Goal: Information Seeking & Learning: Learn about a topic

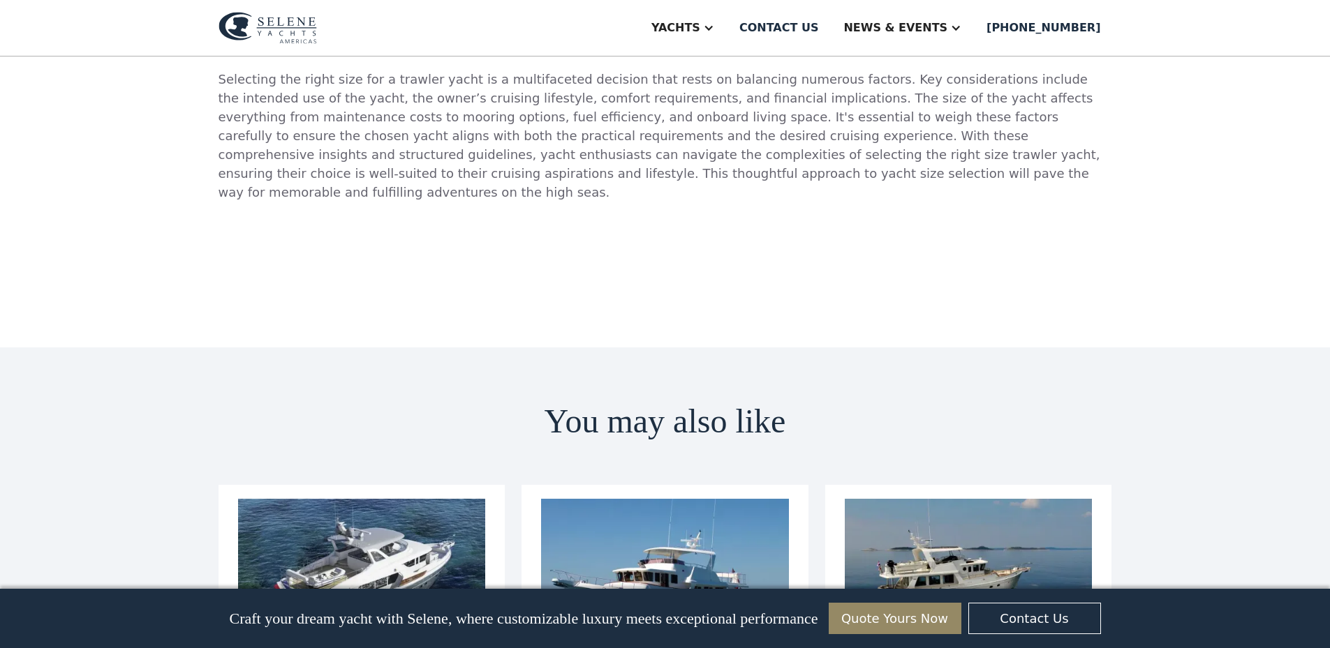
scroll to position [3699, 0]
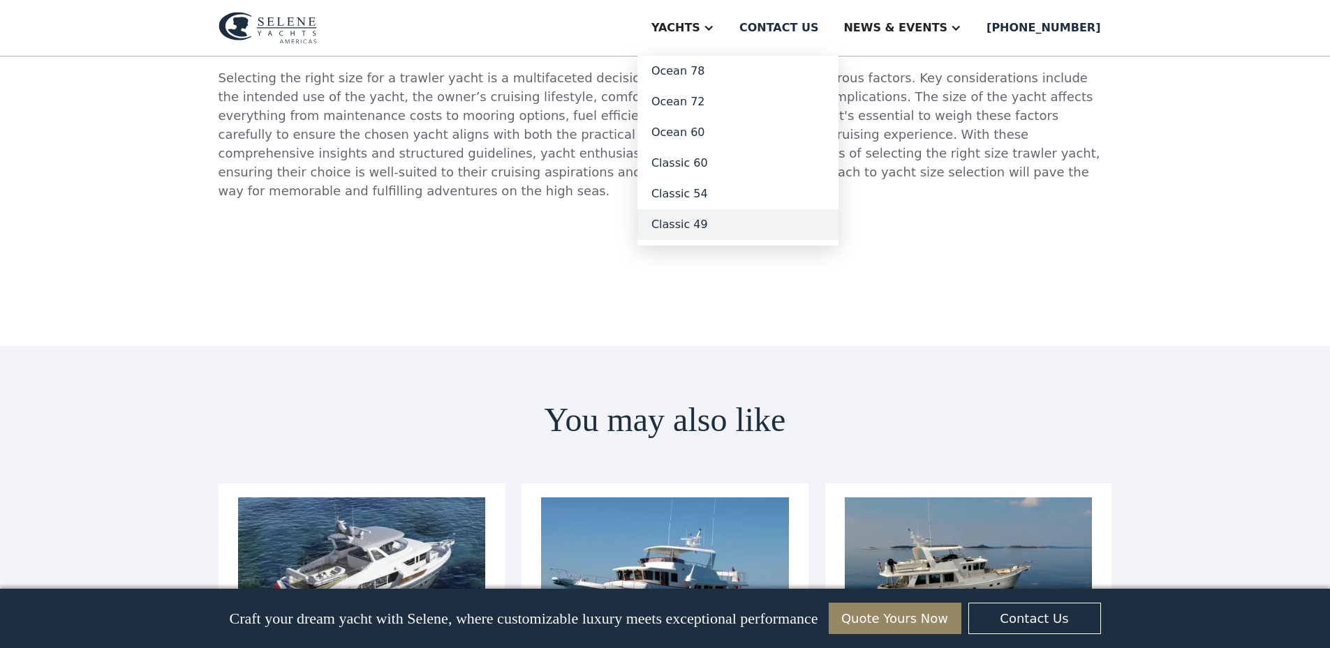
click at [750, 221] on link "Classic 49" at bounding box center [737, 224] width 201 height 31
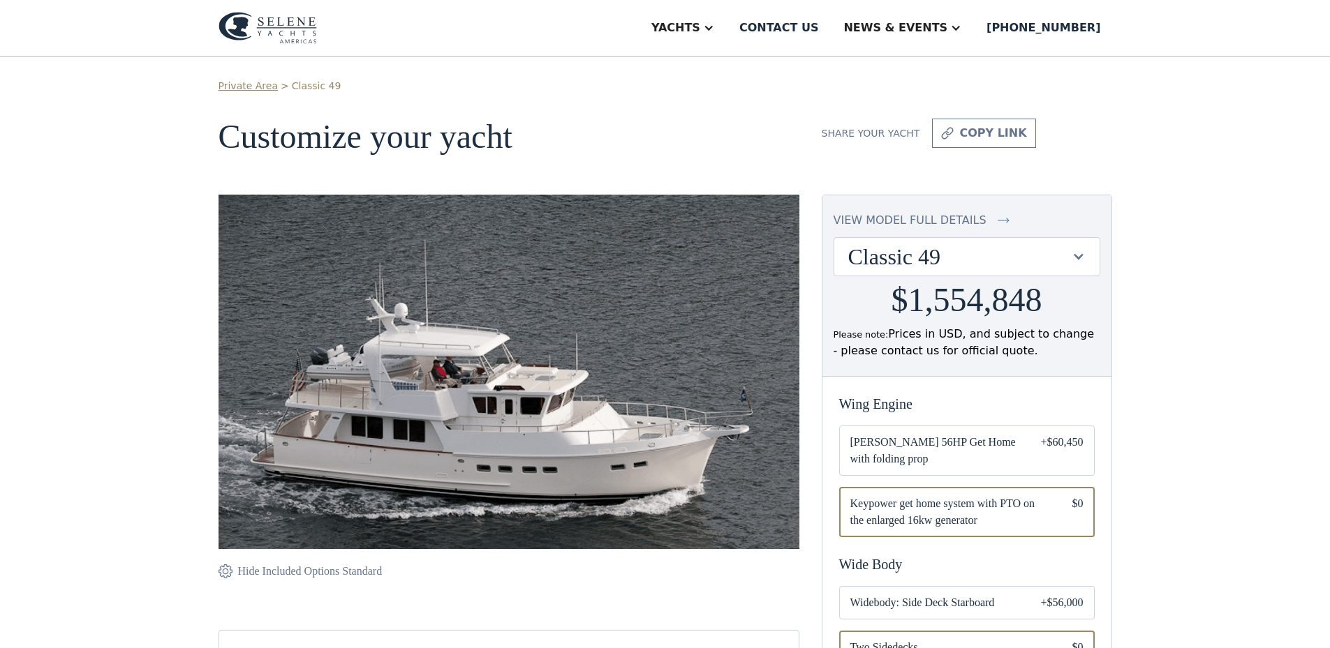
click at [955, 218] on div "view model full details" at bounding box center [909, 220] width 153 height 17
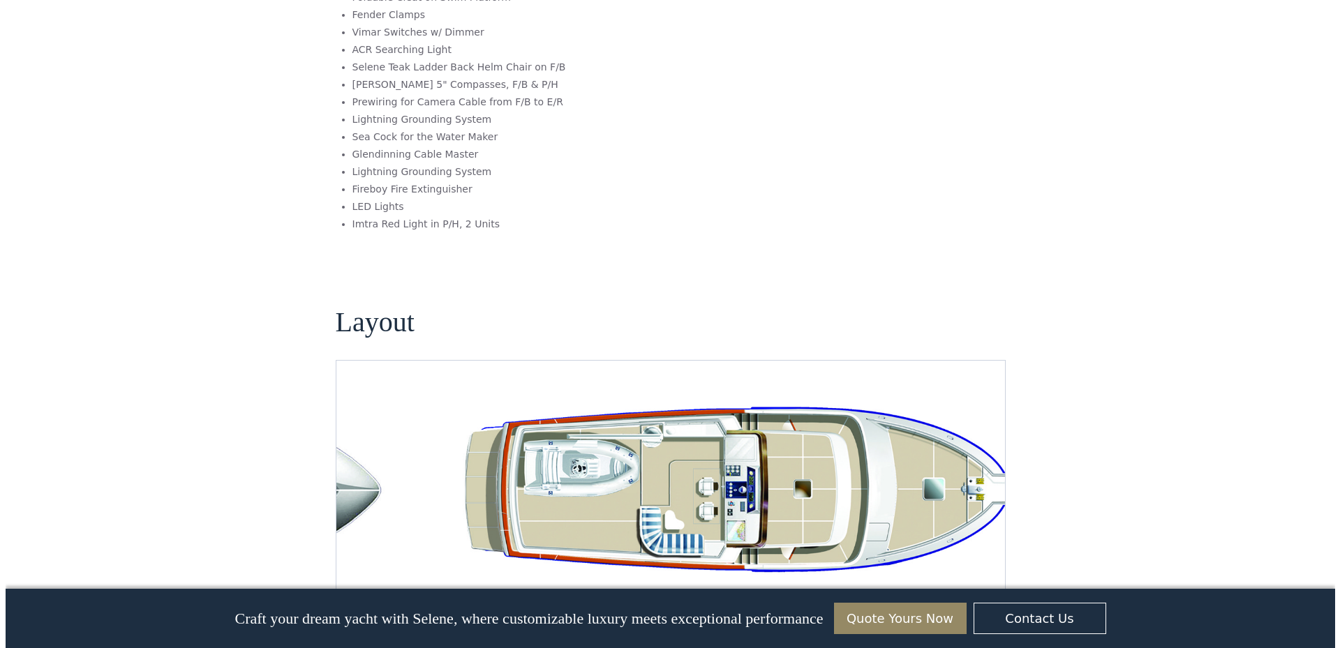
scroll to position [2270, 0]
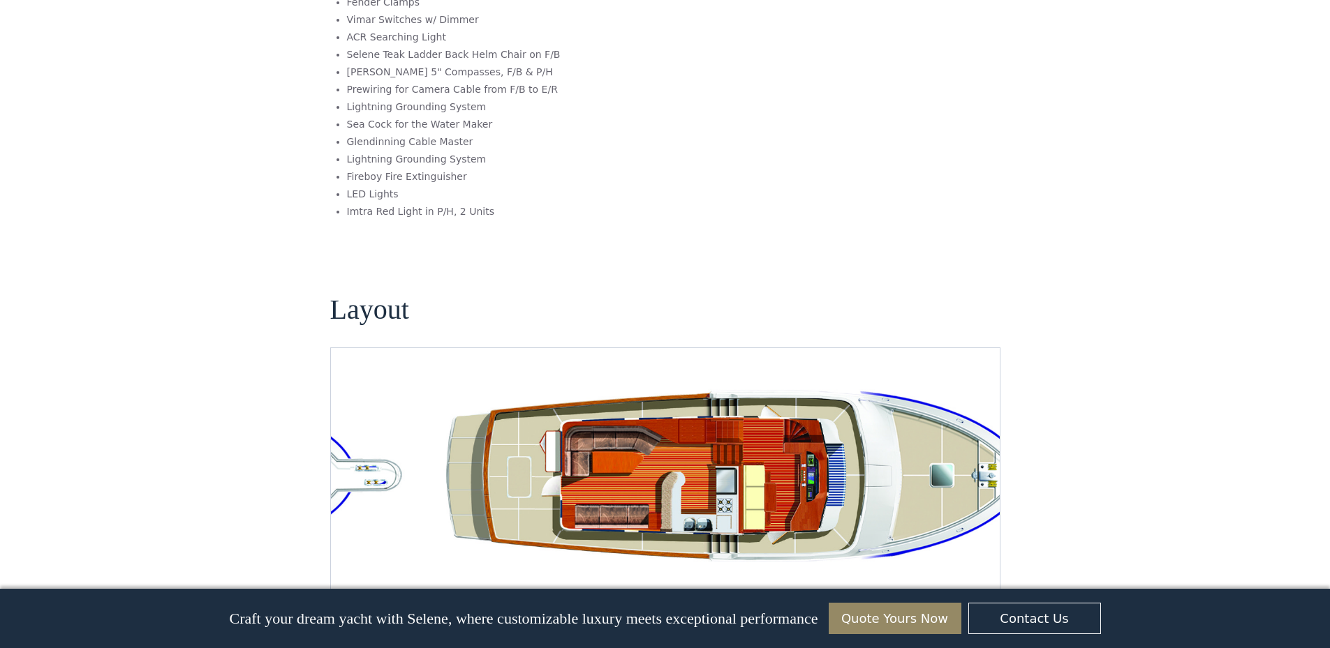
click at [775, 451] on img "open lightbox" at bounding box center [754, 480] width 646 height 197
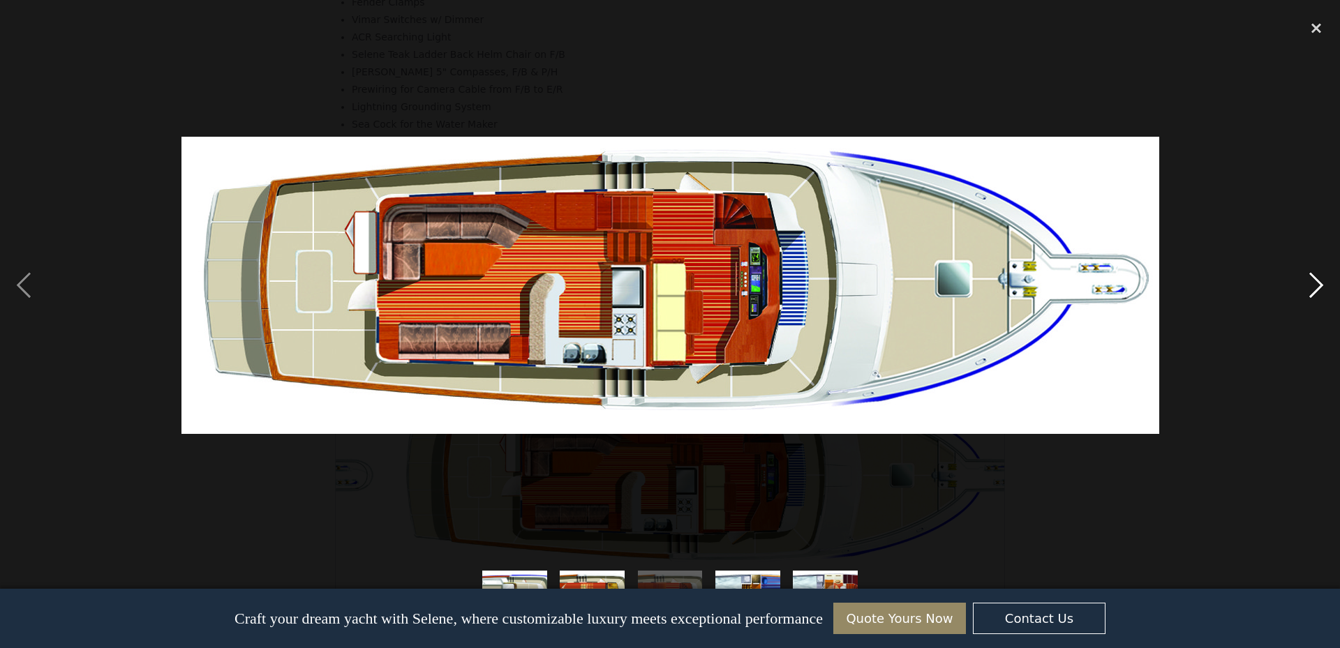
click at [1322, 287] on div "next image" at bounding box center [1316, 285] width 47 height 544
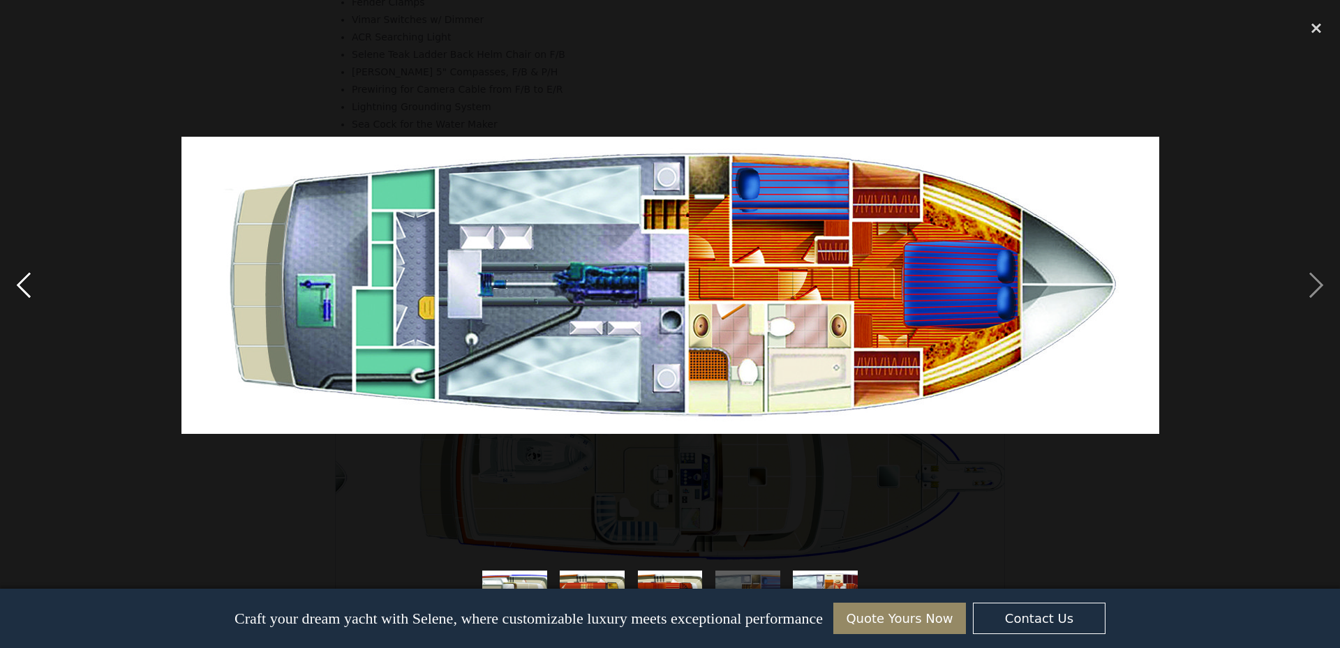
click at [22, 283] on div "previous image" at bounding box center [23, 285] width 47 height 544
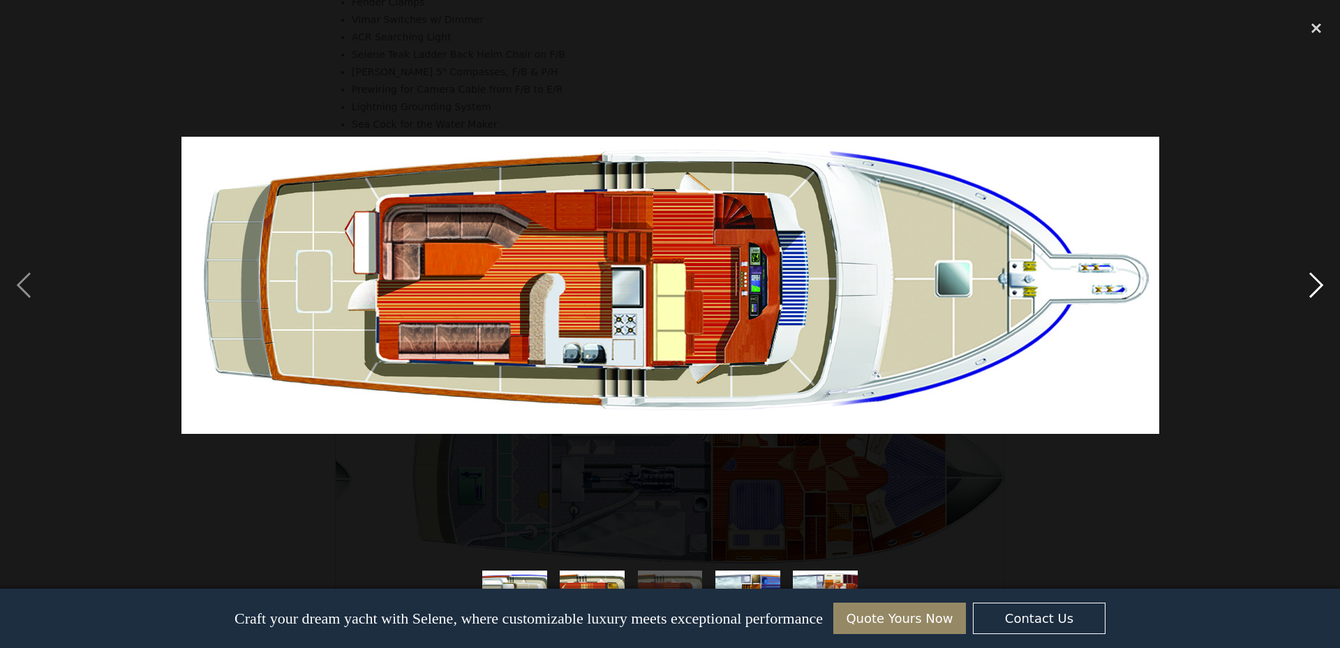
click at [1317, 279] on div "next image" at bounding box center [1316, 285] width 47 height 544
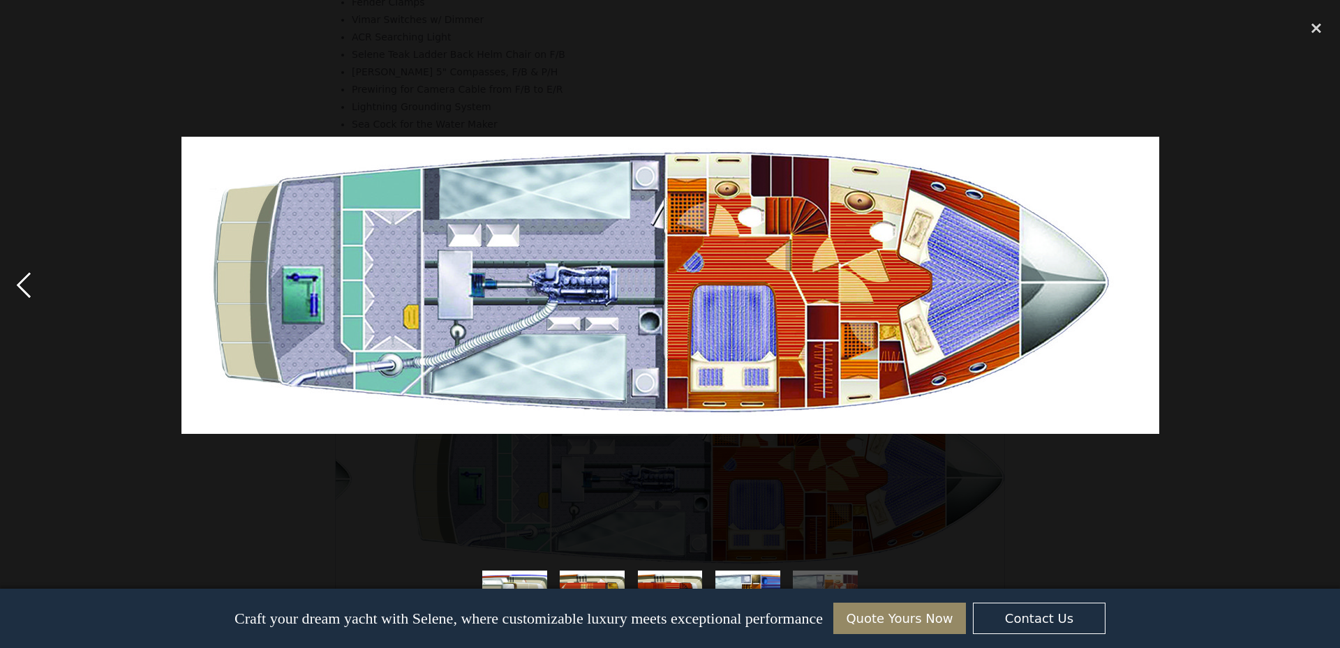
click at [27, 290] on div "previous image" at bounding box center [23, 285] width 47 height 544
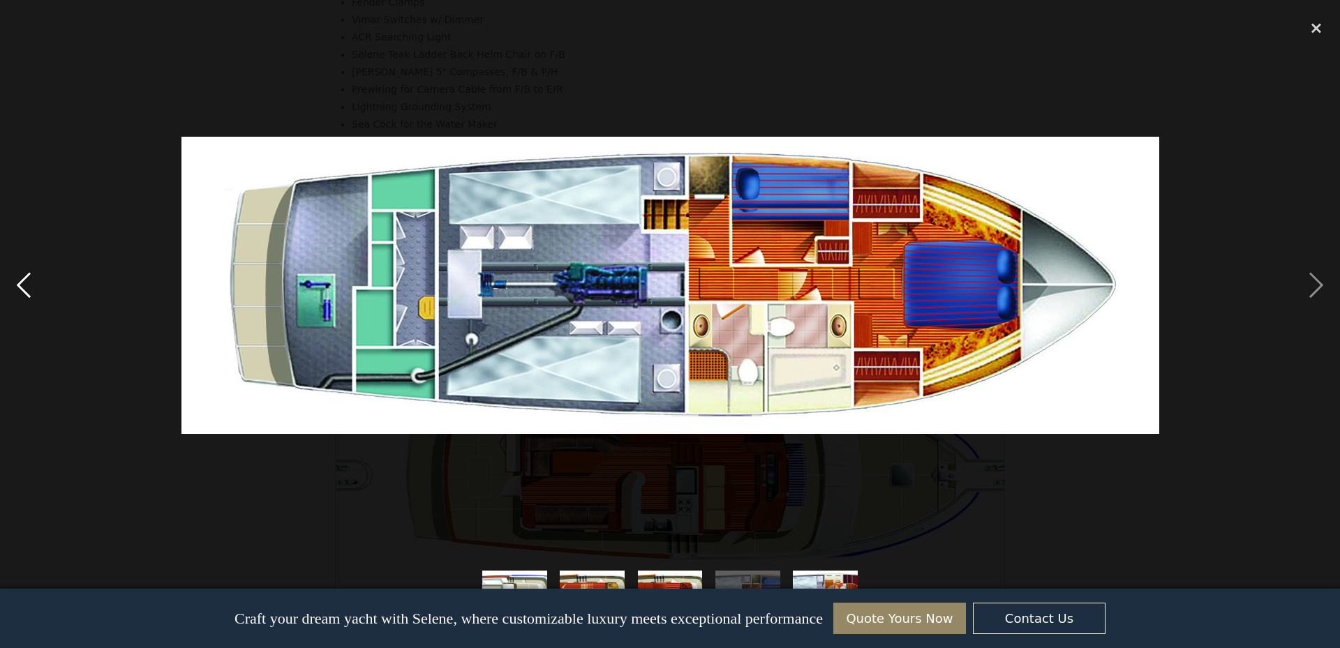
click at [14, 288] on div "previous image" at bounding box center [23, 285] width 47 height 544
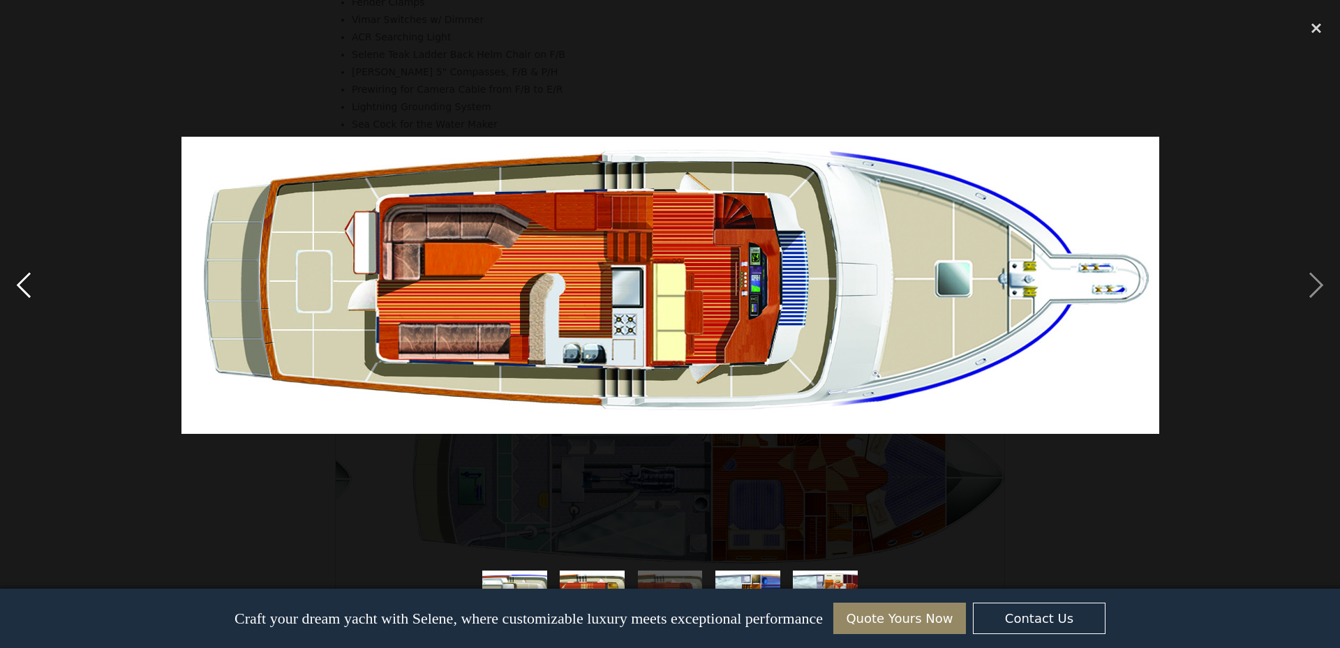
click at [14, 288] on div "previous image" at bounding box center [23, 285] width 47 height 544
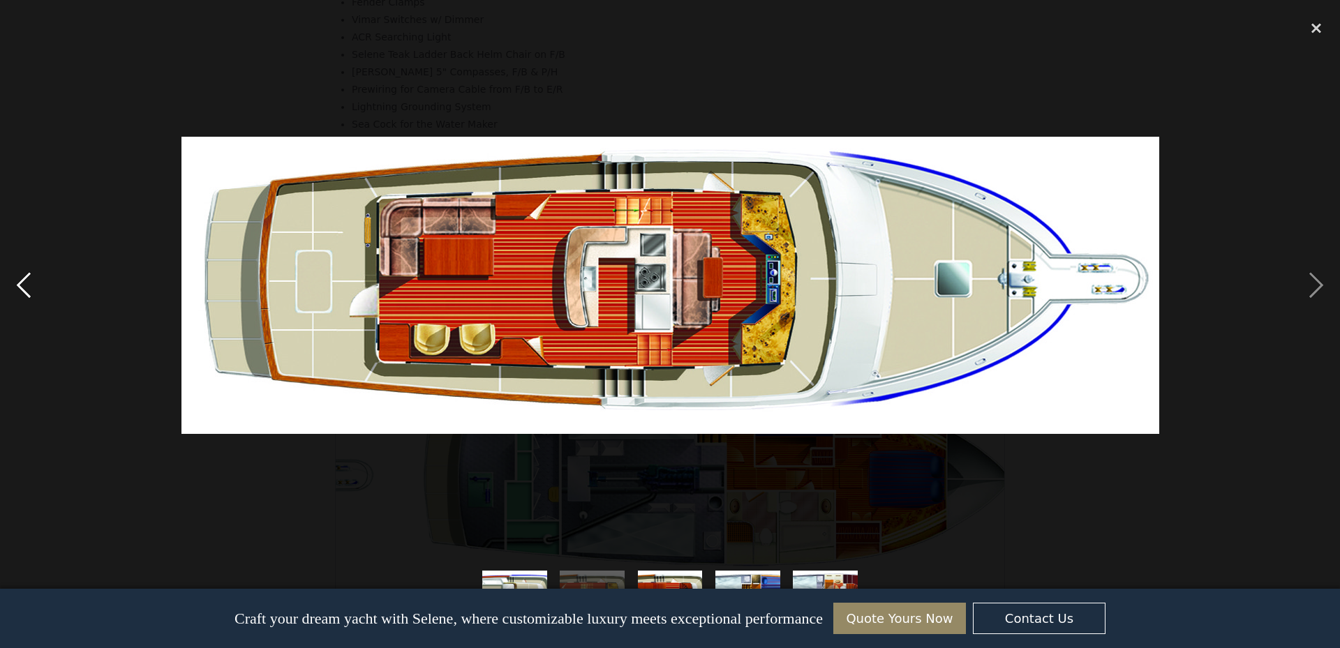
click at [14, 288] on div "previous image" at bounding box center [23, 285] width 47 height 544
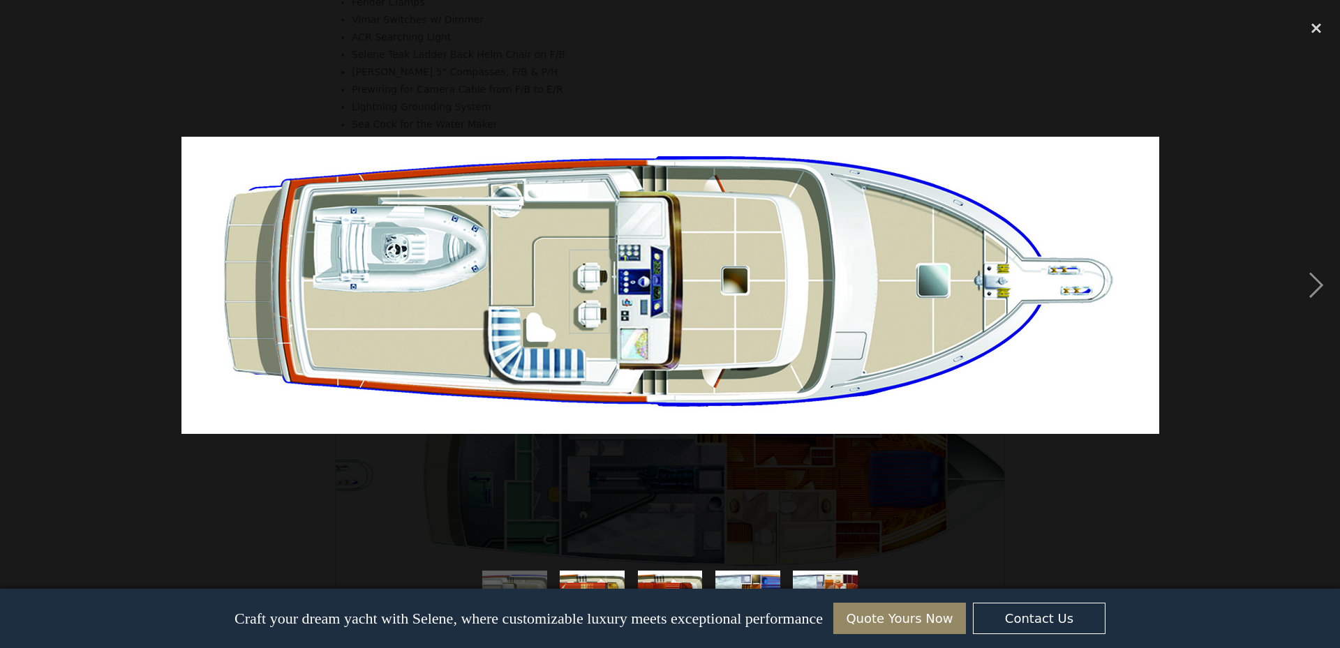
click at [14, 288] on div "previous image" at bounding box center [23, 285] width 47 height 544
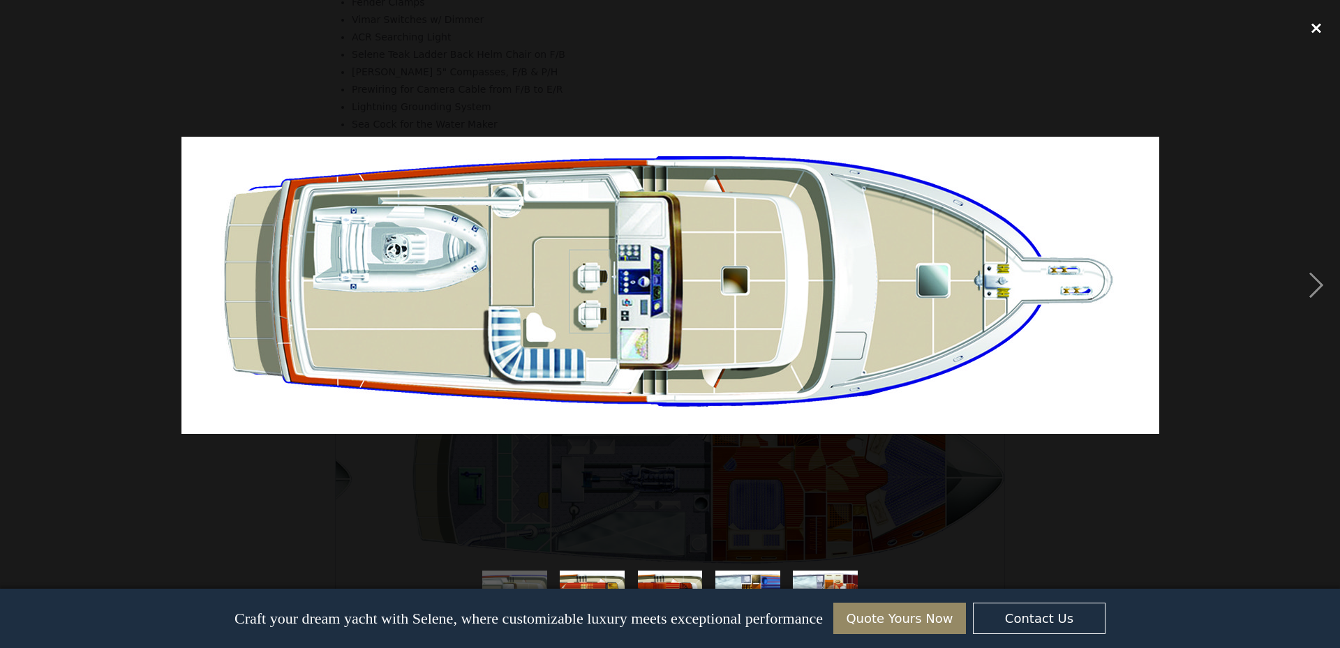
click at [1320, 28] on div "close lightbox" at bounding box center [1316, 28] width 47 height 31
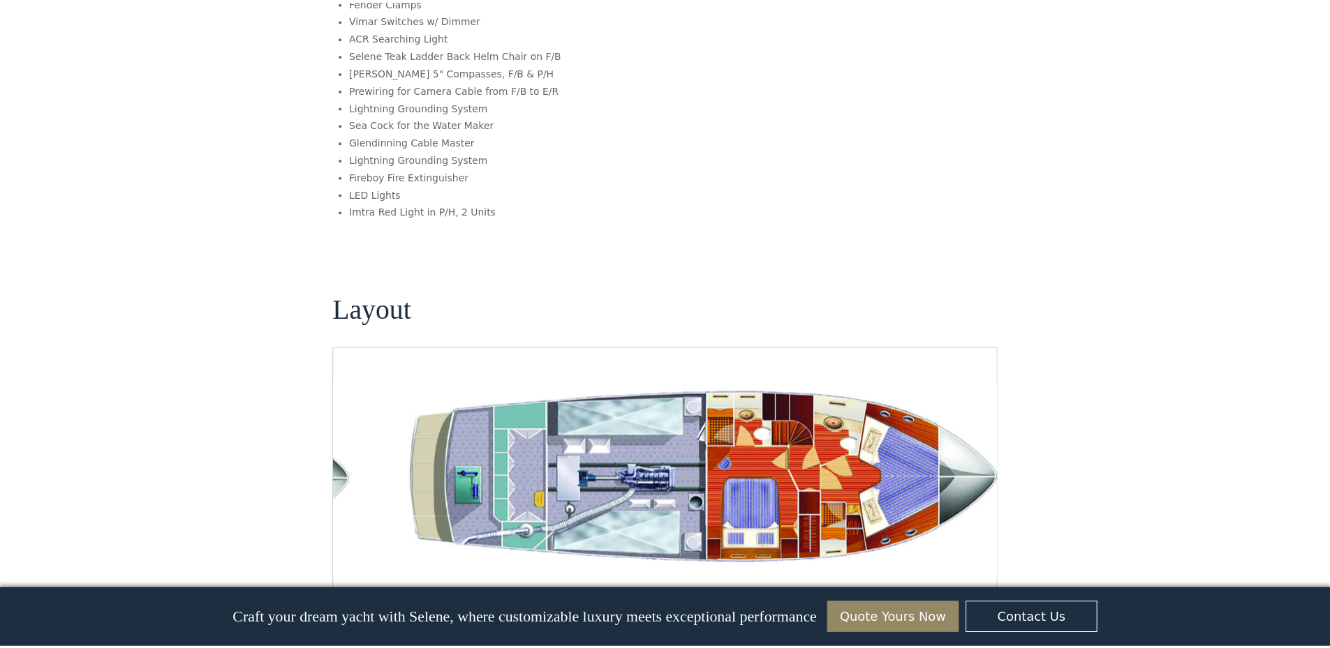
scroll to position [0, 0]
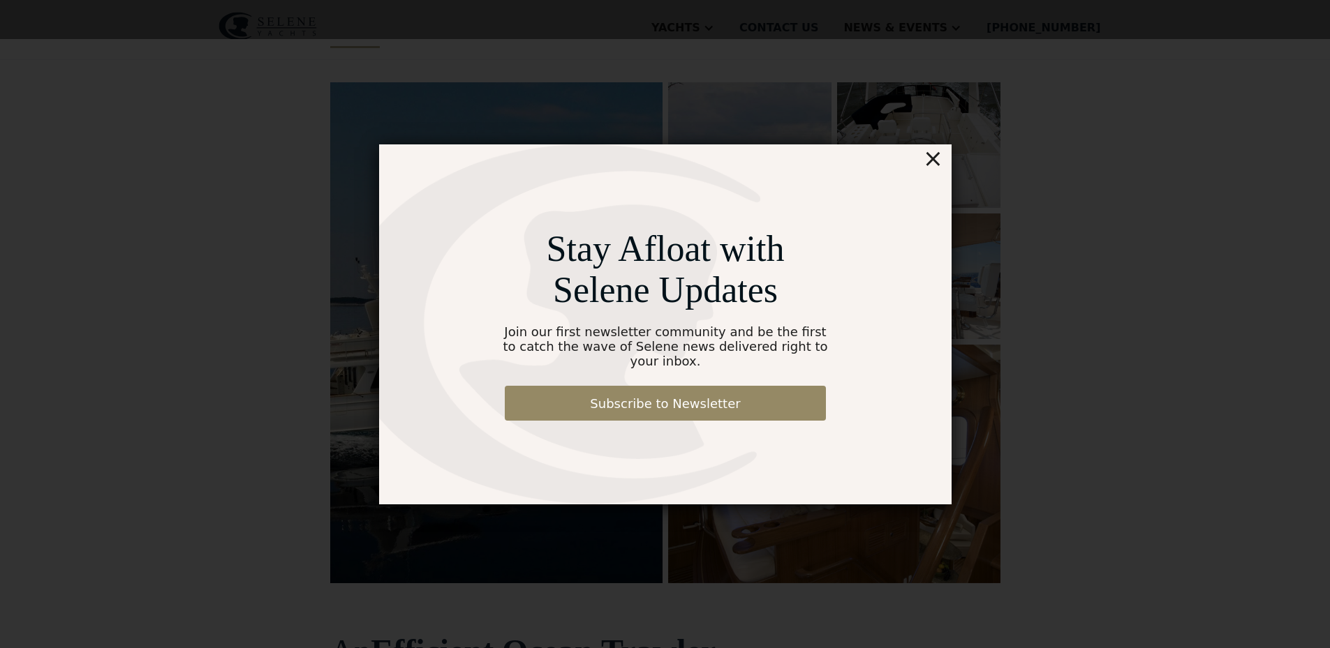
click at [932, 172] on div "×" at bounding box center [932, 158] width 20 height 28
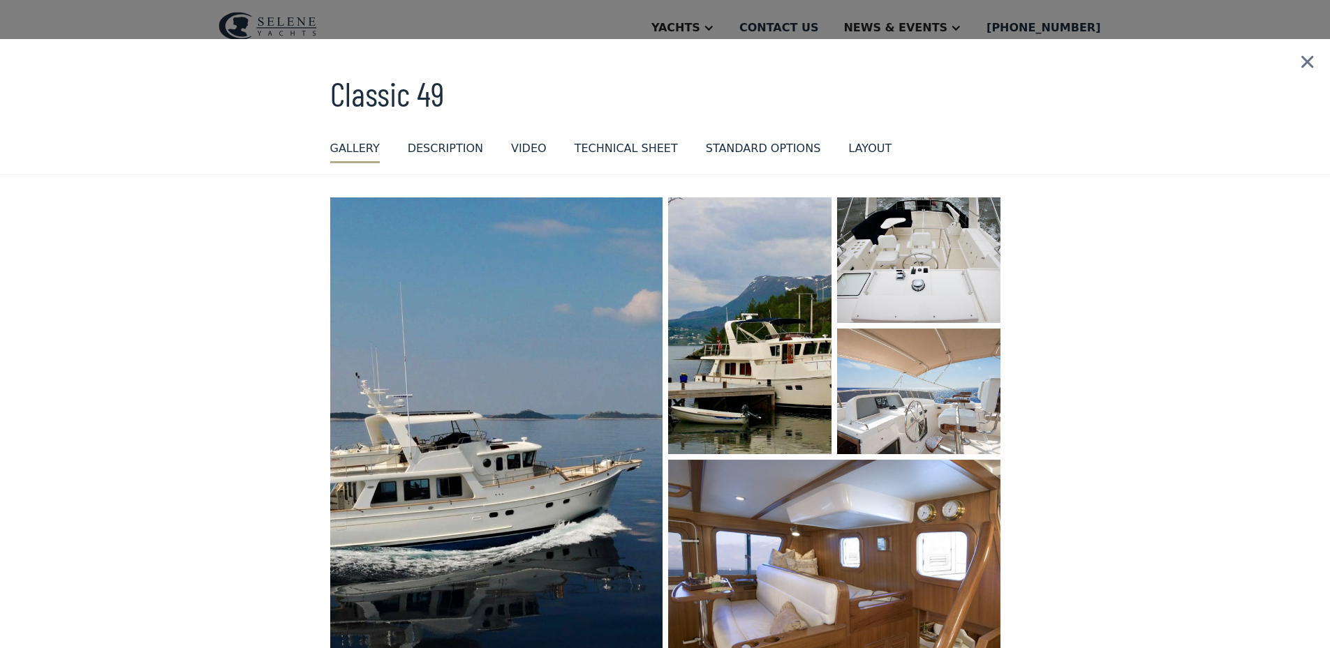
click at [1295, 65] on img at bounding box center [1306, 62] width 45 height 46
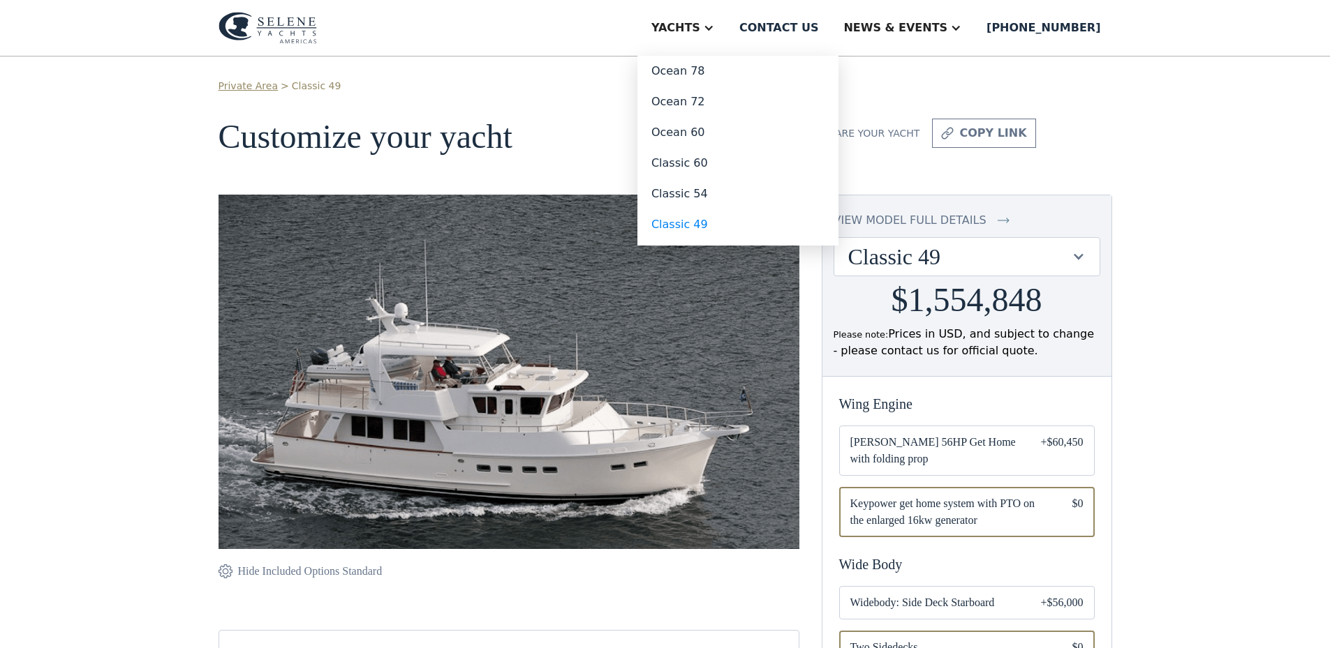
click at [700, 28] on div "Yachts" at bounding box center [675, 28] width 49 height 17
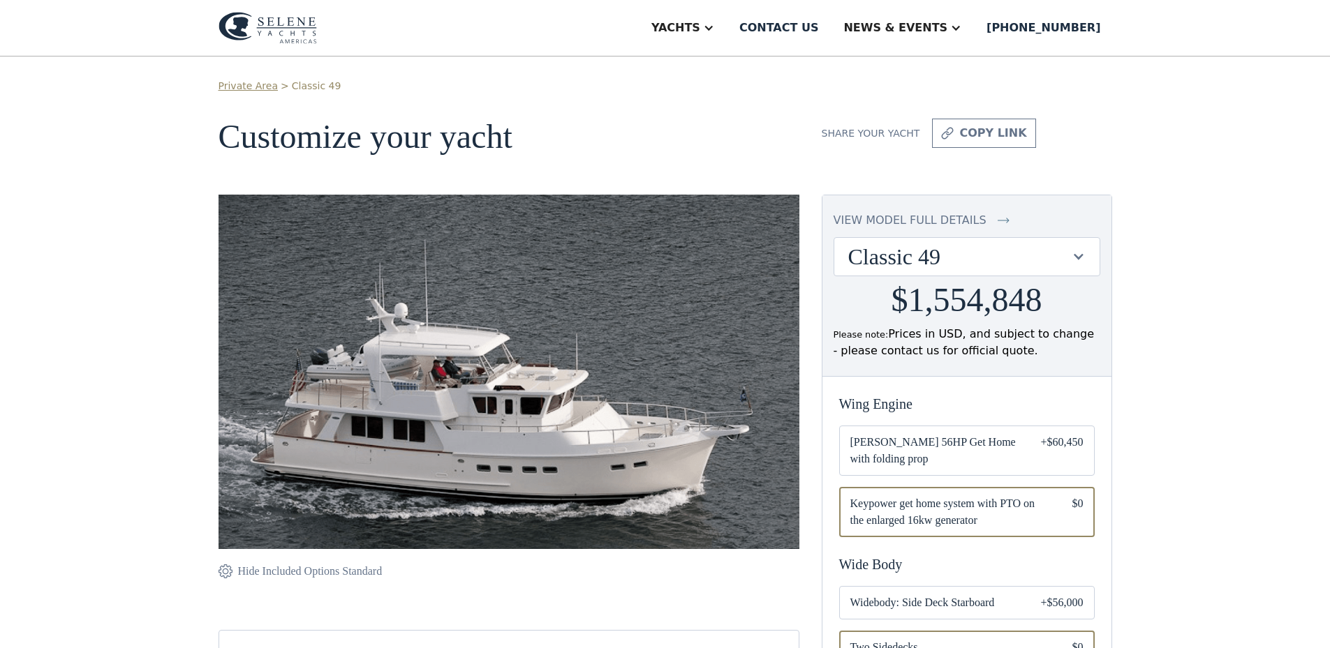
click at [700, 33] on div "Yachts" at bounding box center [675, 28] width 49 height 17
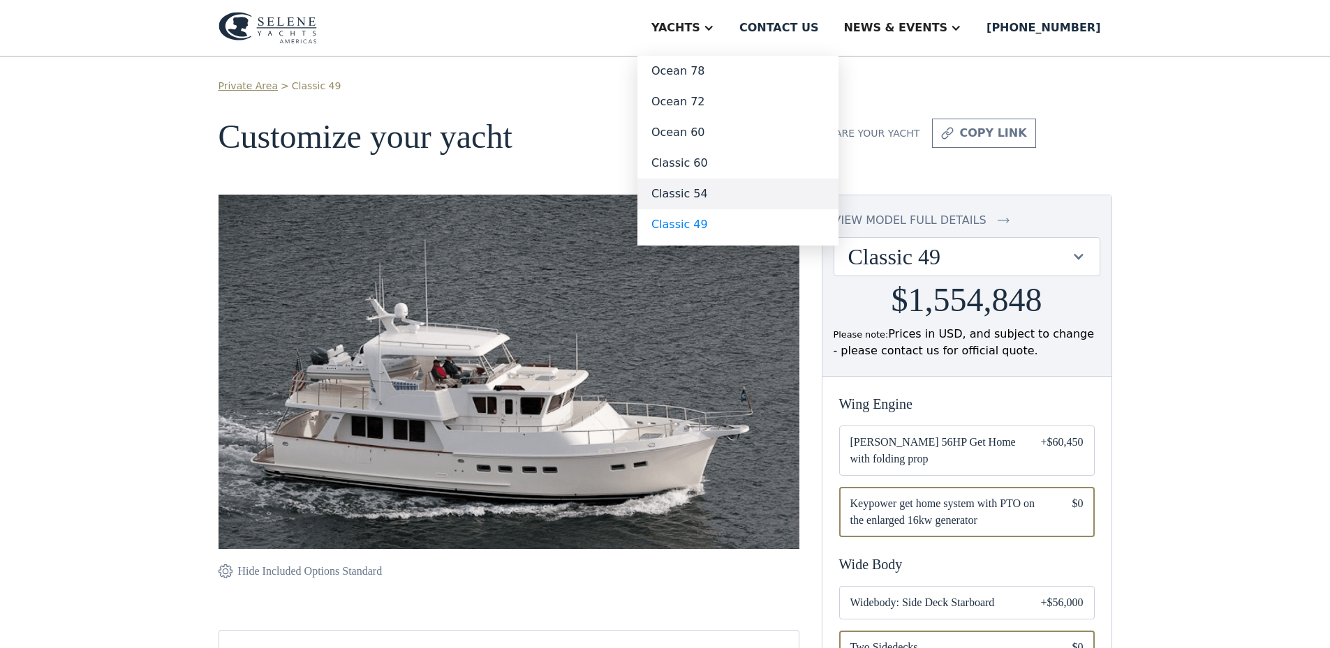
click at [763, 193] on link "Classic 54" at bounding box center [737, 194] width 201 height 31
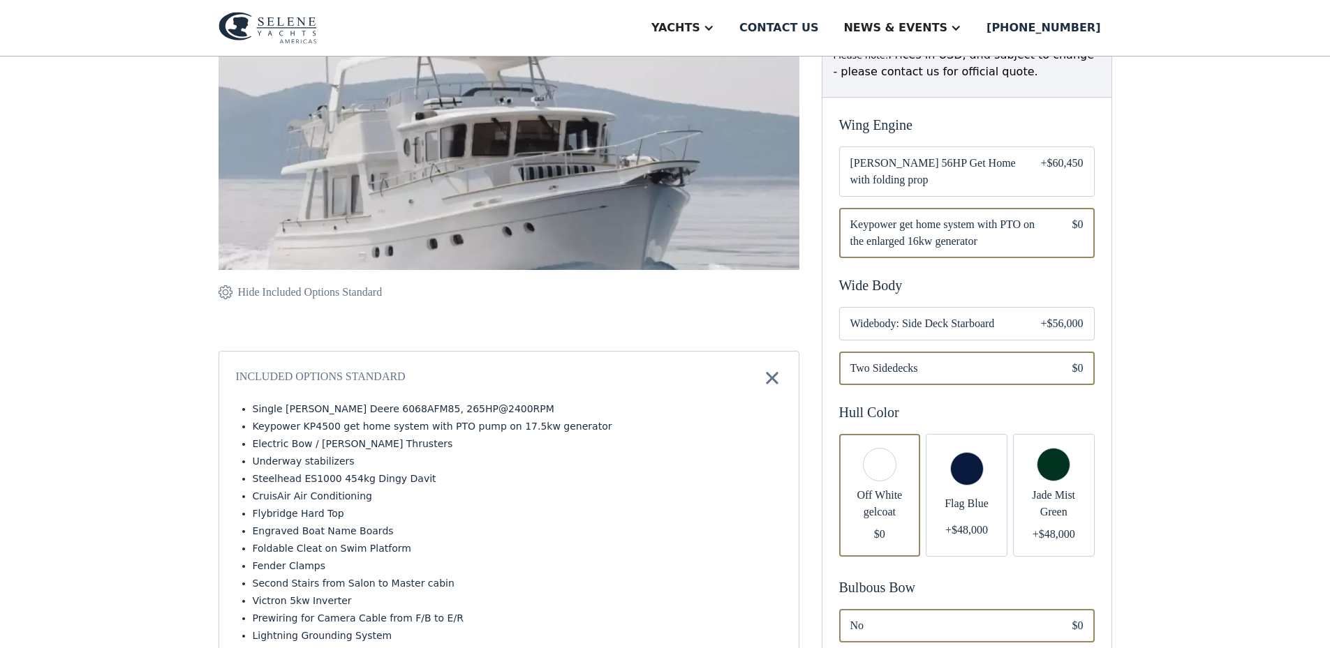
scroll to position [209, 0]
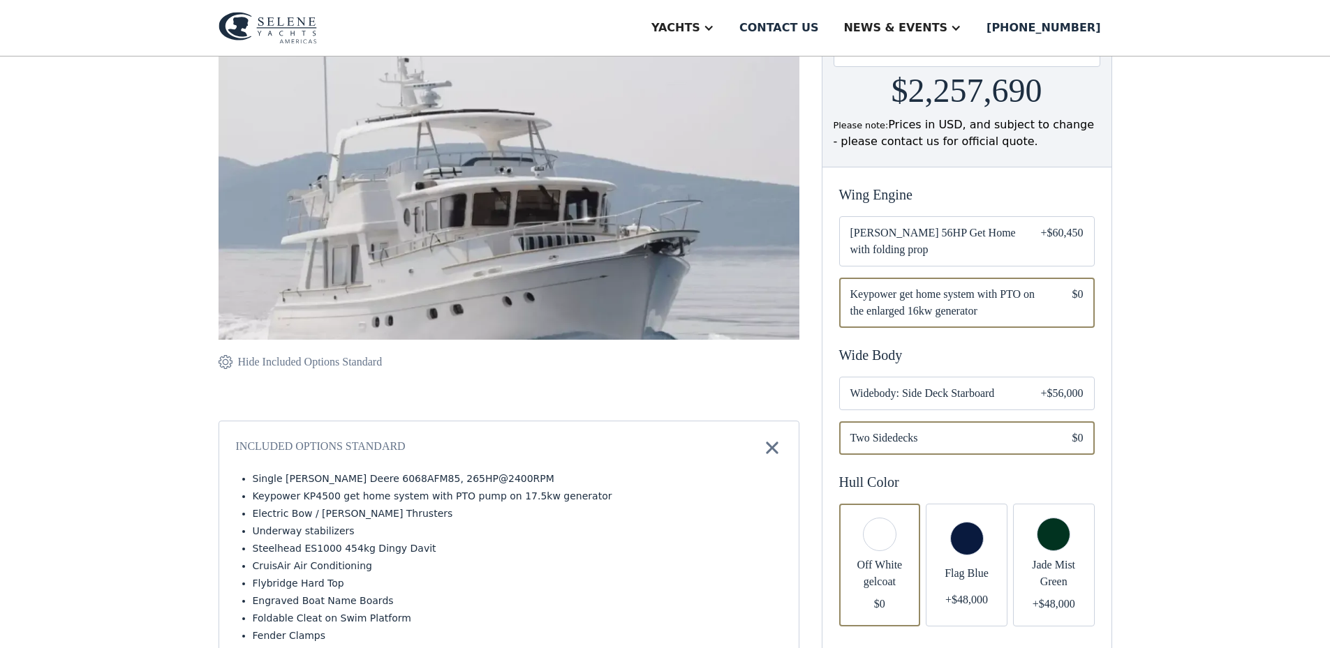
click at [1013, 394] on span "Widebody: Side Deck Starboard" at bounding box center [934, 393] width 168 height 17
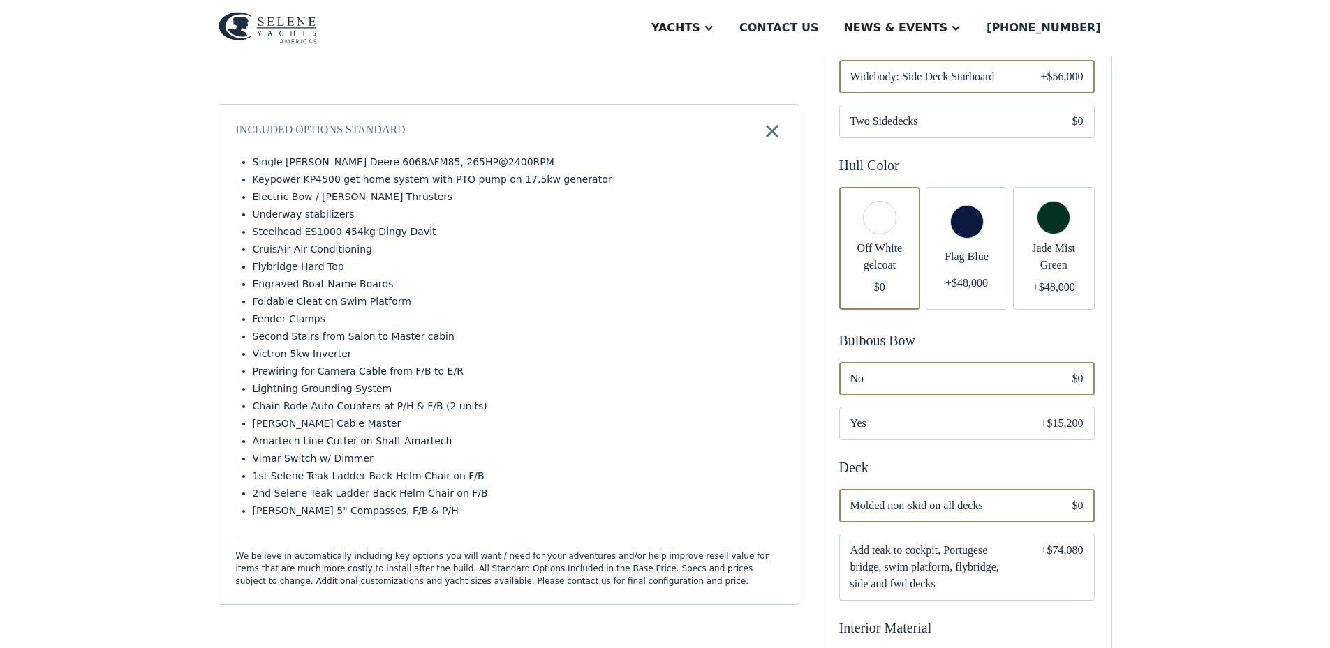
scroll to position [558, 0]
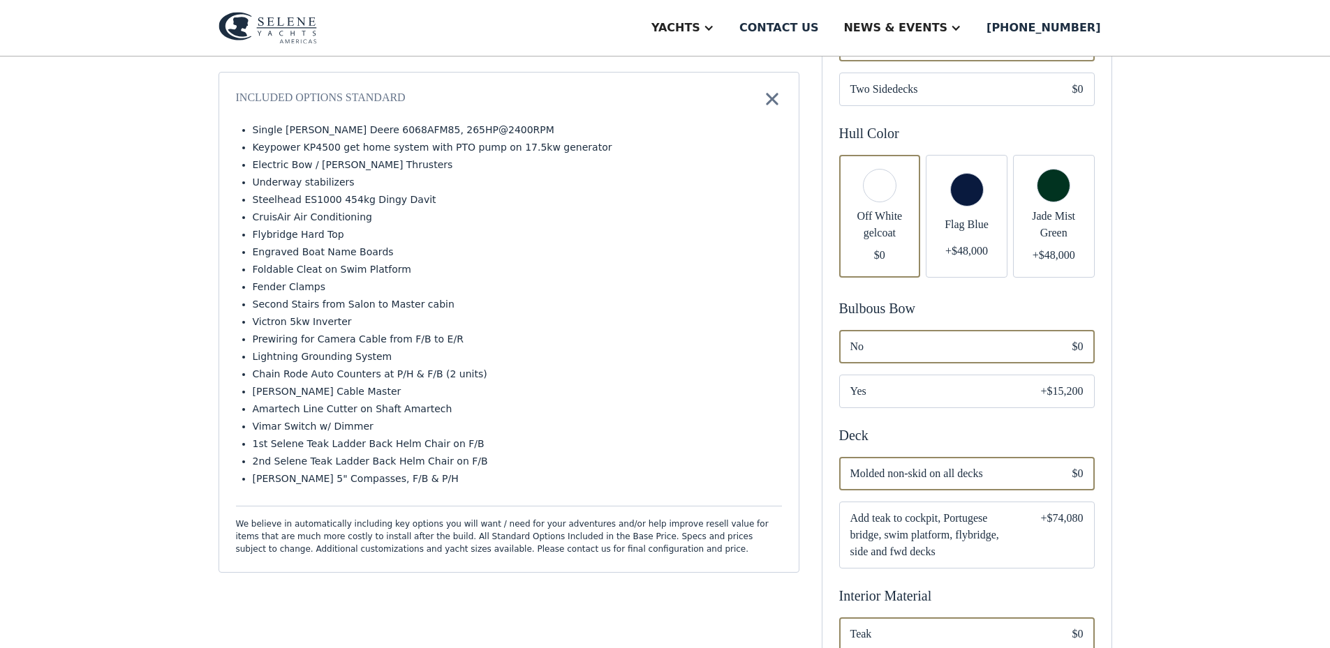
click at [1029, 399] on div "Email Form" at bounding box center [966, 391] width 255 height 33
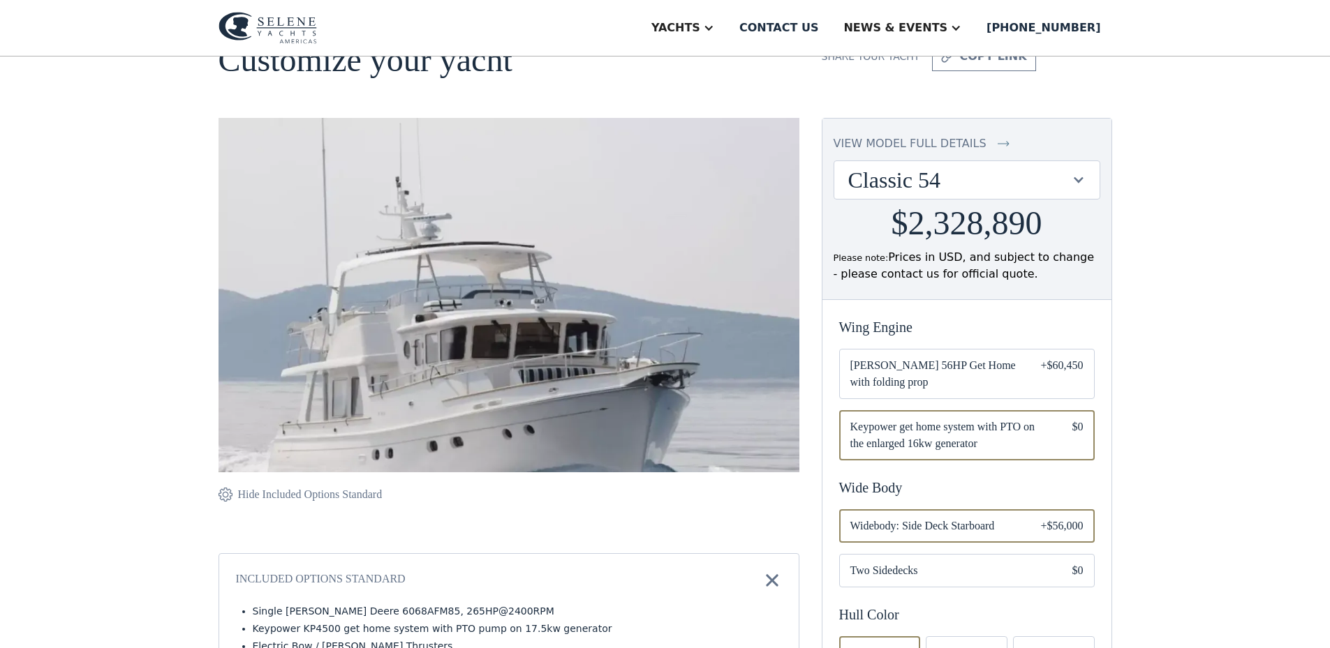
scroll to position [70, 0]
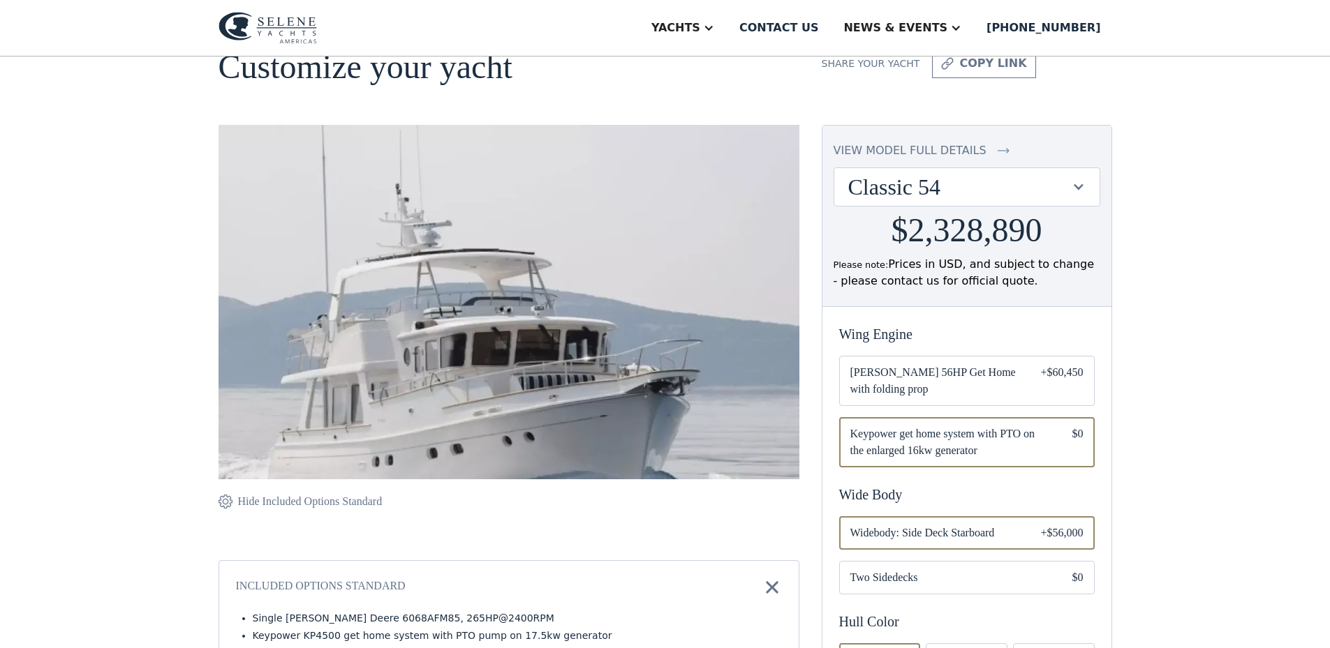
click at [902, 153] on div "view model full details" at bounding box center [909, 150] width 153 height 17
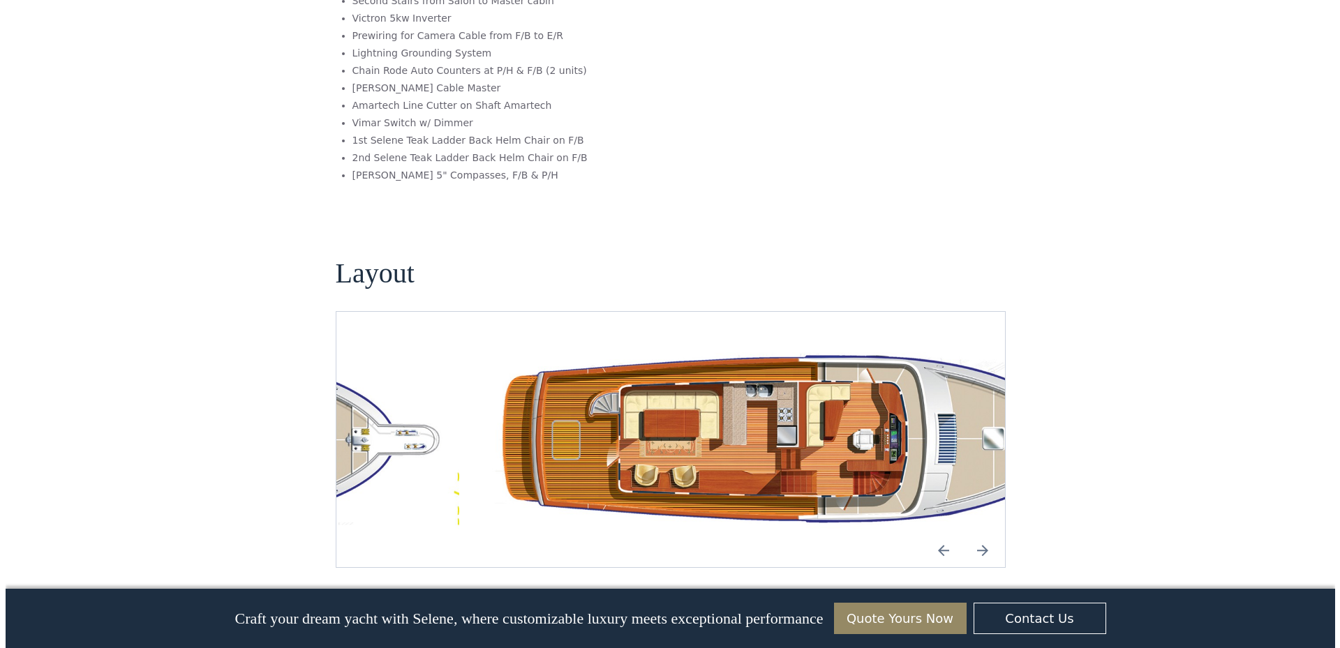
scroll to position [2270, 0]
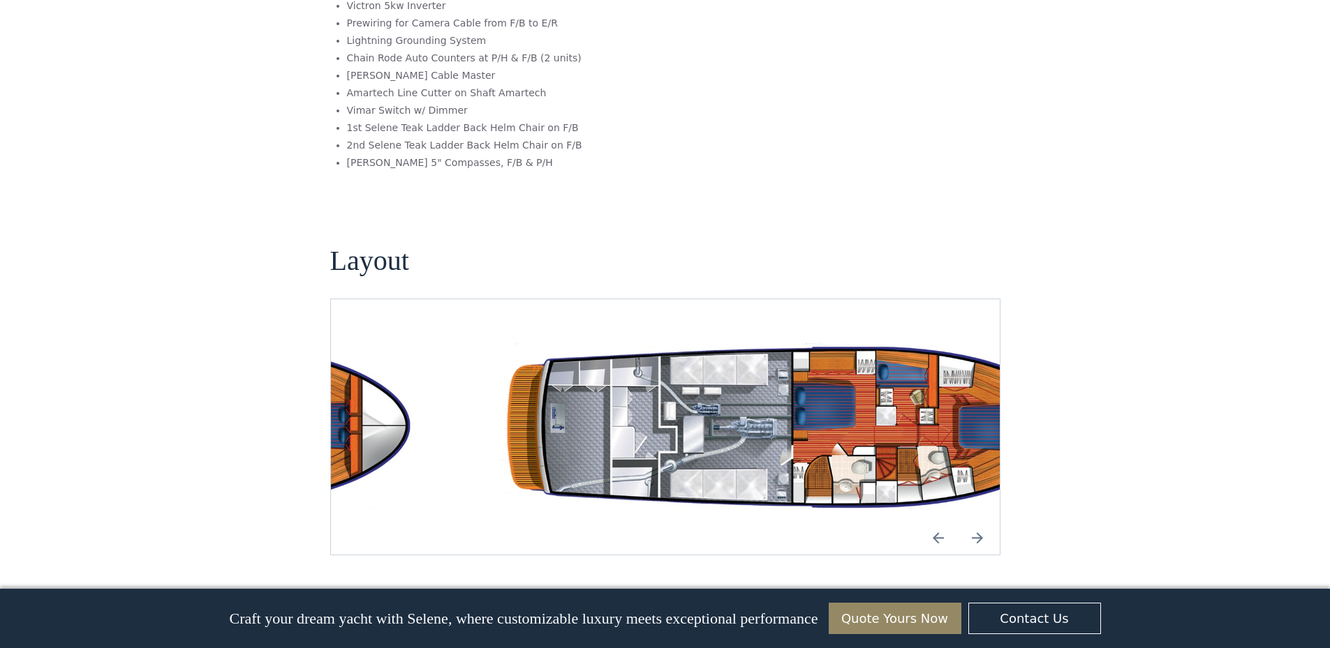
click at [603, 431] on img "open lightbox" at bounding box center [799, 427] width 646 height 188
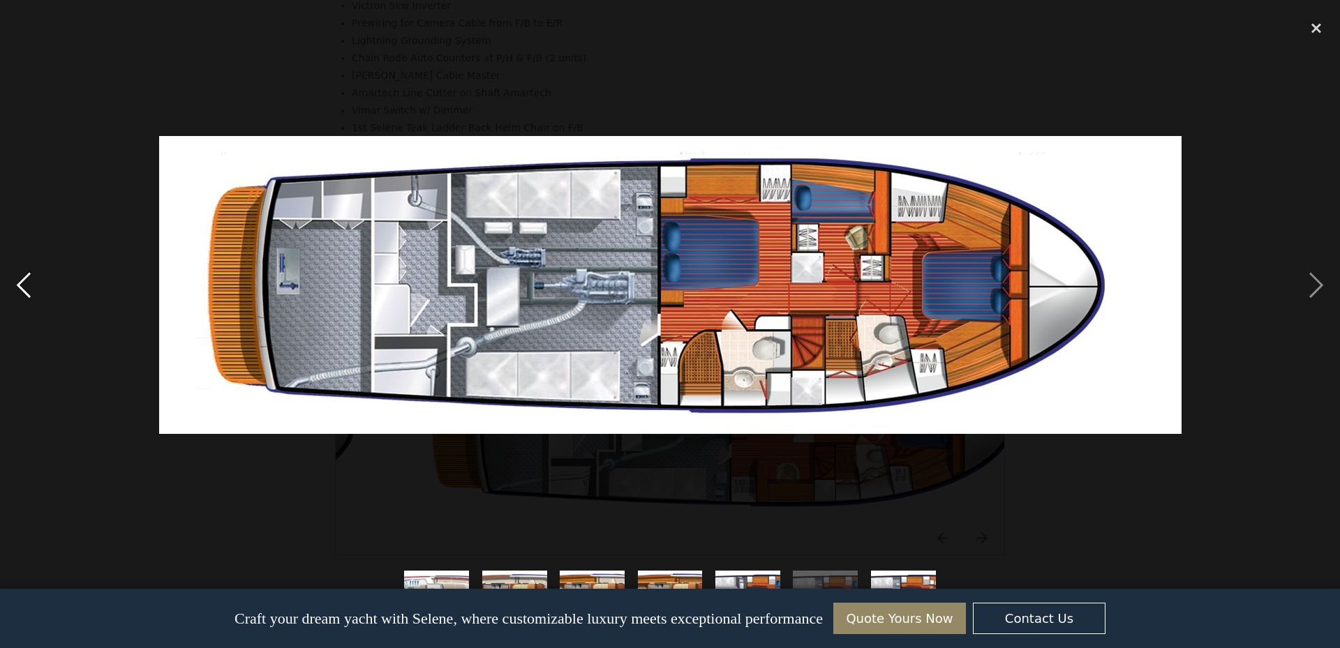
click at [18, 276] on div "previous image" at bounding box center [23, 285] width 47 height 544
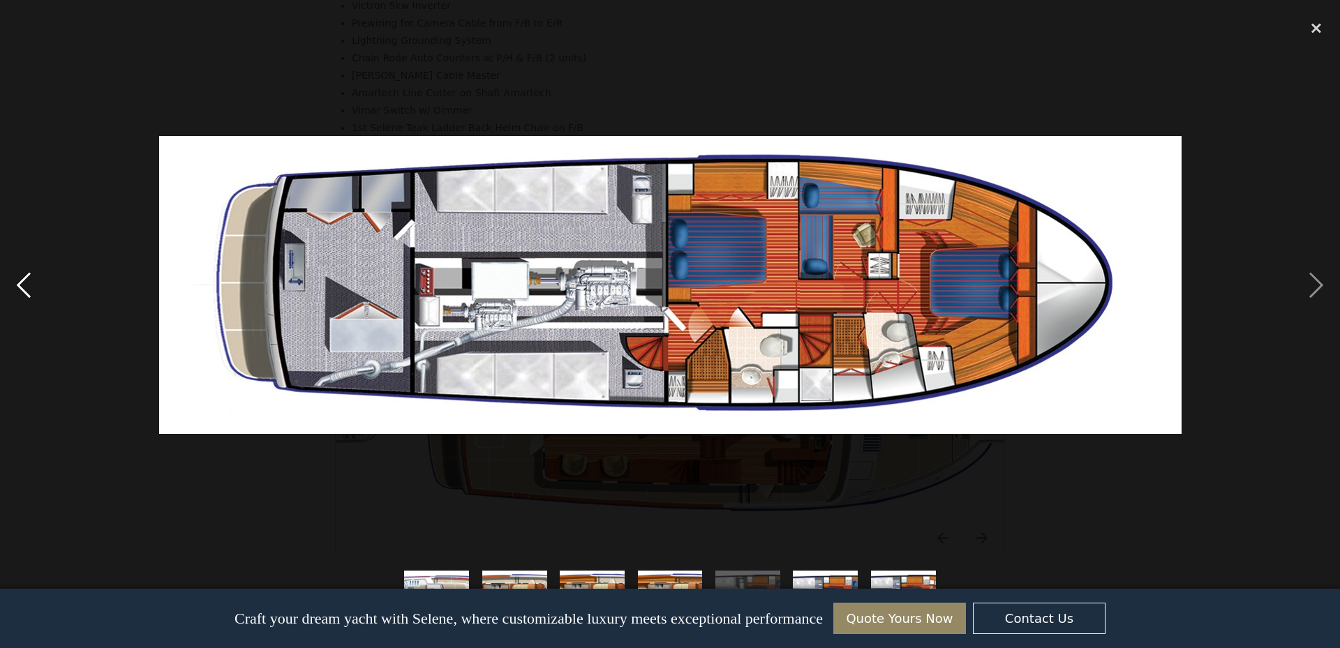
click at [32, 292] on div "previous image" at bounding box center [23, 285] width 47 height 544
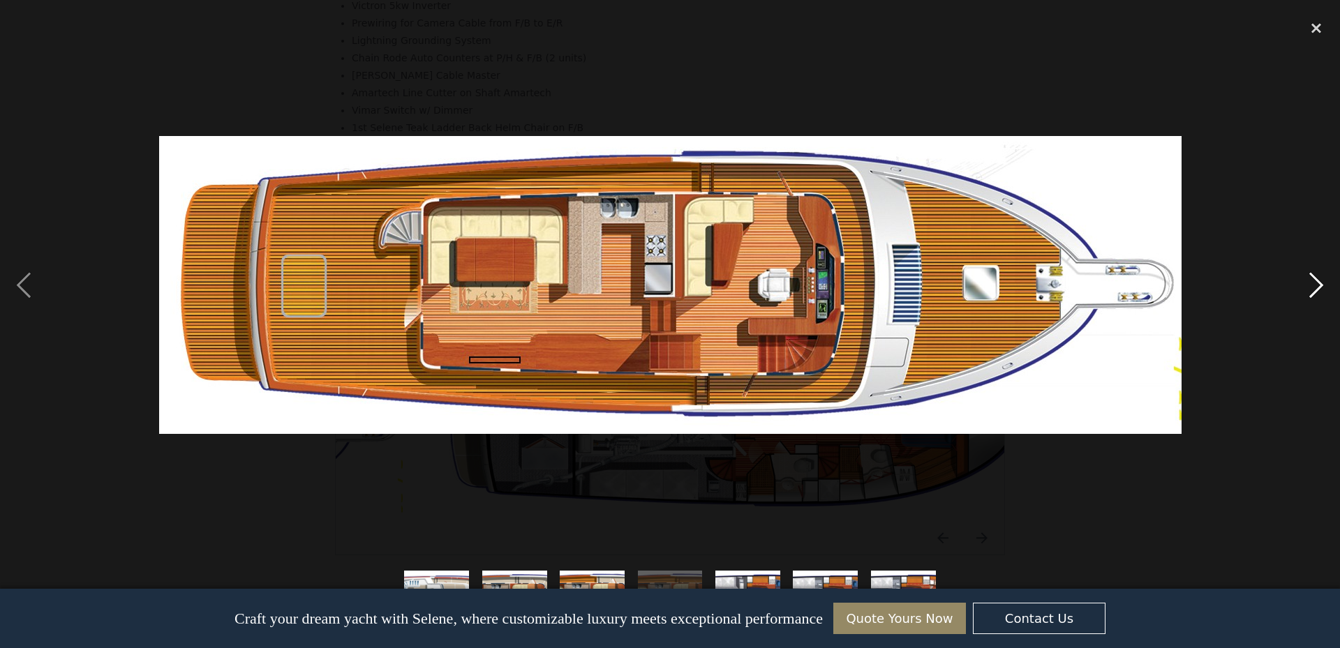
click at [1320, 281] on div "next image" at bounding box center [1316, 285] width 47 height 544
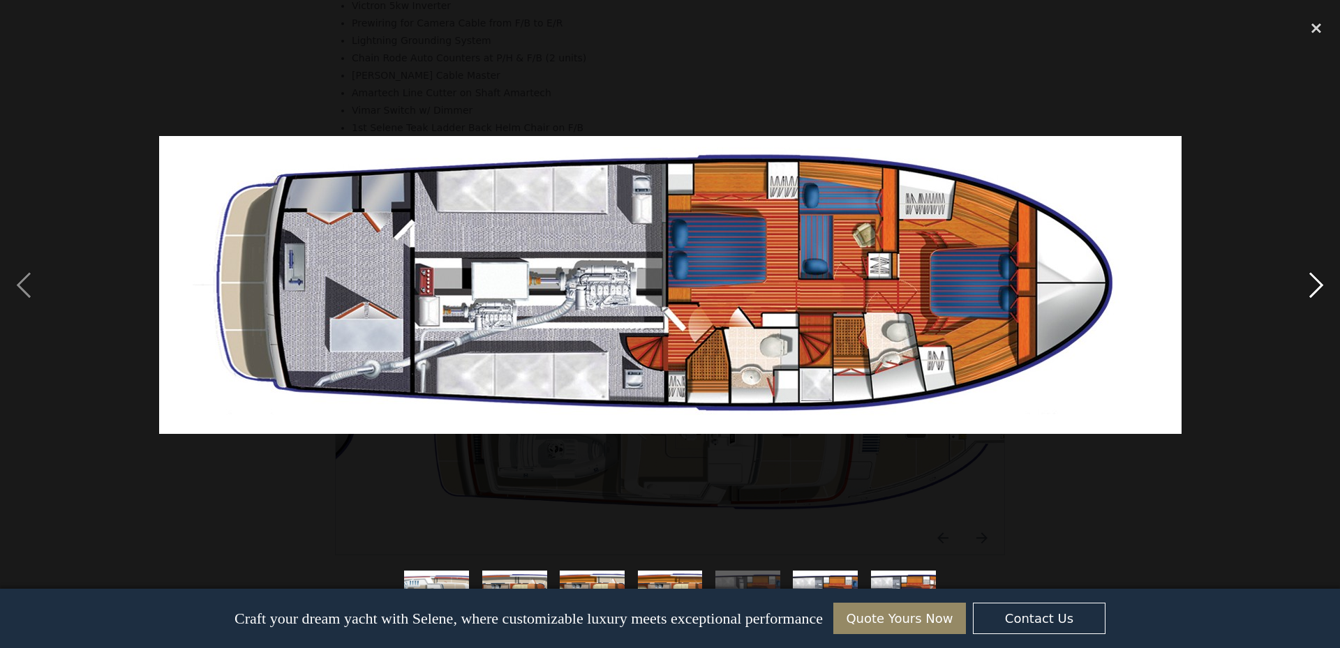
click at [1322, 283] on div "next image" at bounding box center [1316, 285] width 47 height 544
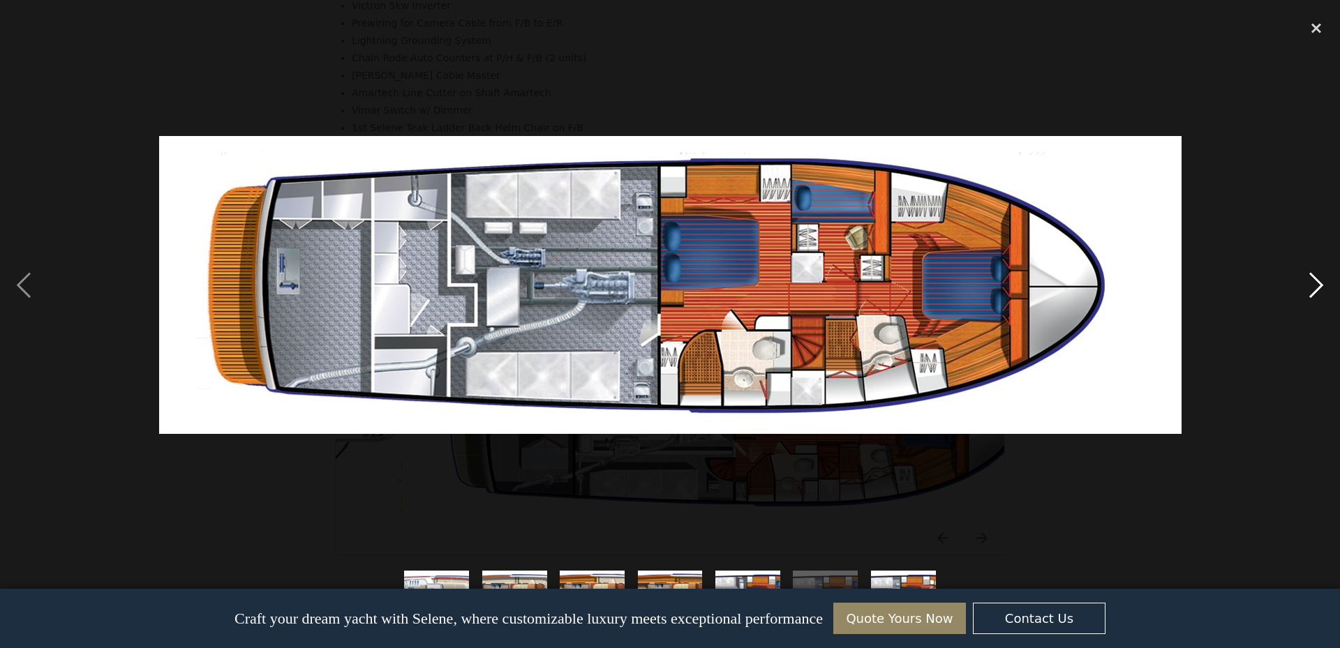
click at [1322, 283] on div "next image" at bounding box center [1316, 285] width 47 height 544
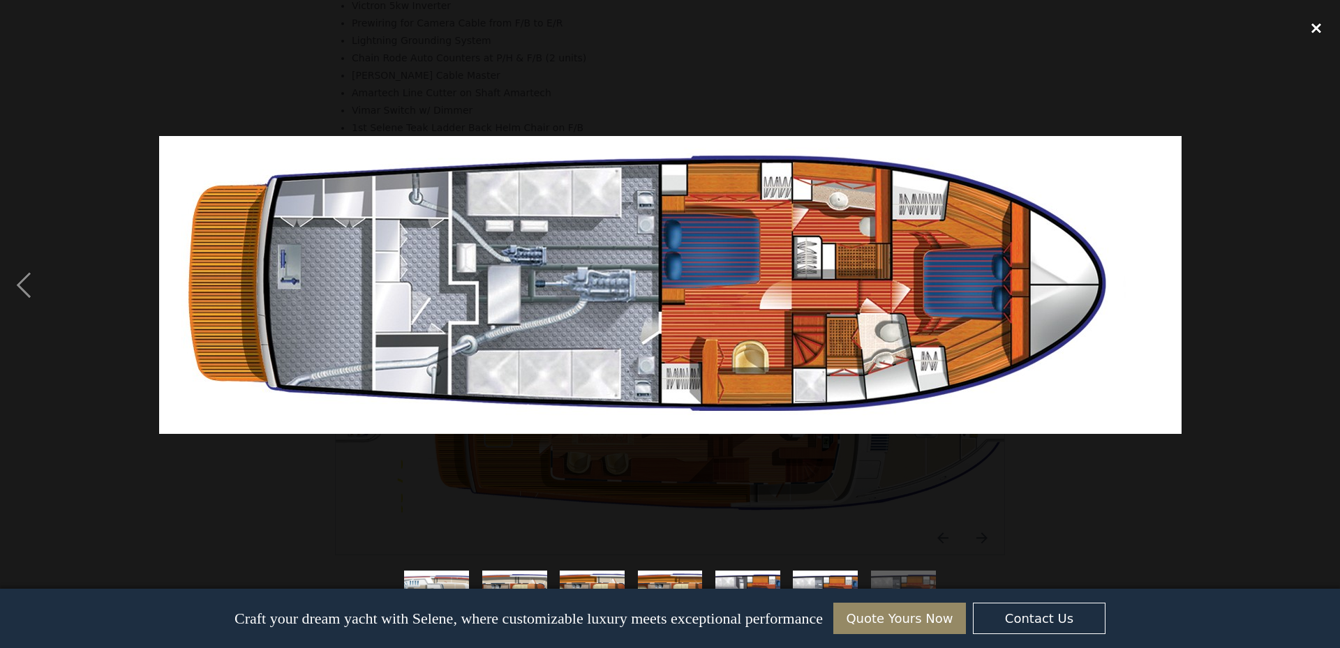
click at [1315, 26] on div "close lightbox" at bounding box center [1316, 28] width 47 height 31
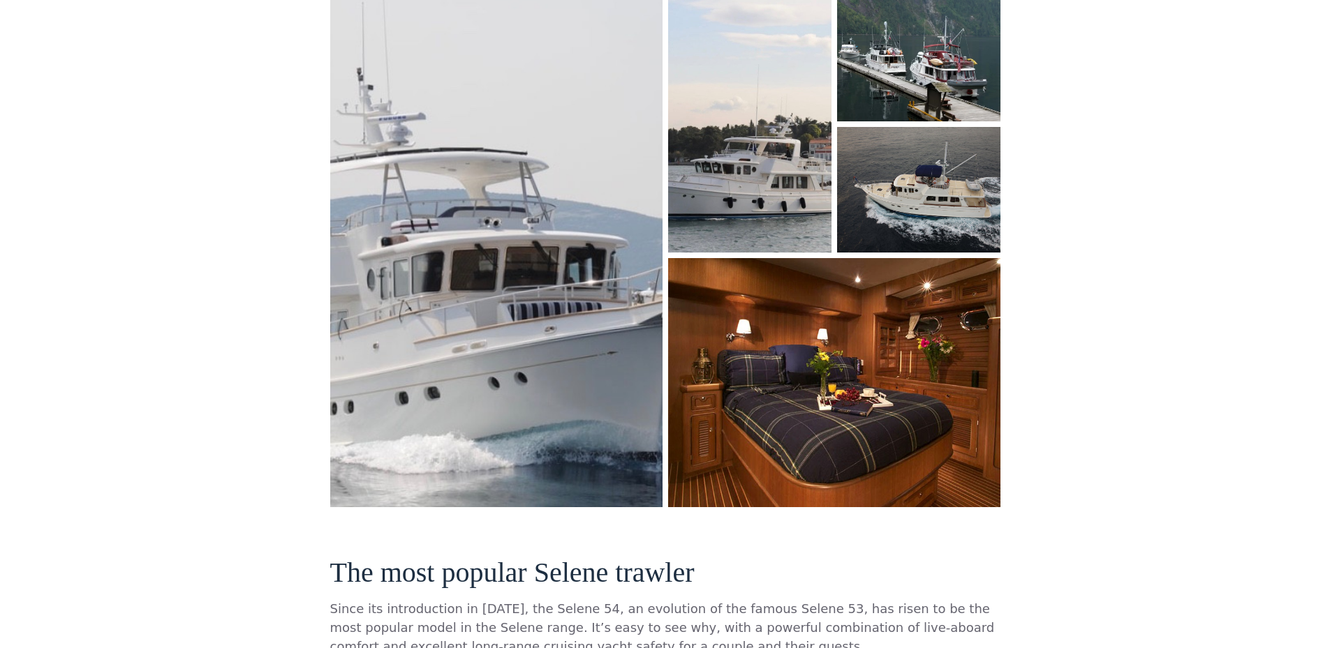
scroll to position [0, 0]
